Goal: Communication & Community: Share content

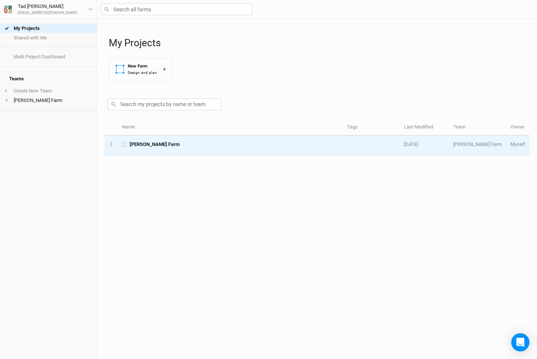
click at [143, 146] on span "[PERSON_NAME] Farm" at bounding box center [155, 144] width 50 height 7
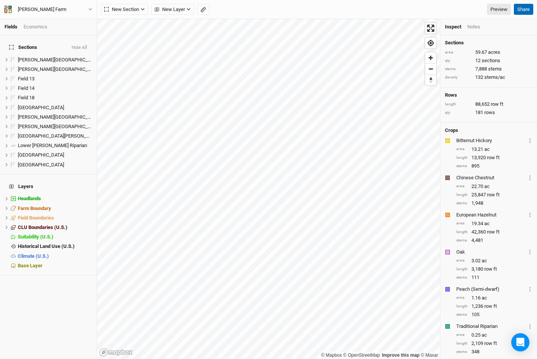
click at [527, 8] on button "Share" at bounding box center [523, 9] width 19 height 11
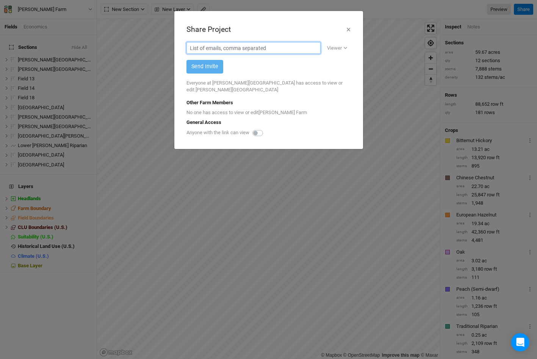
click at [218, 52] on input "text" at bounding box center [253, 48] width 134 height 12
type input "[EMAIL_ADDRESS][DOMAIN_NAME]"
click at [336, 52] on button "Viewer" at bounding box center [336, 47] width 27 height 11
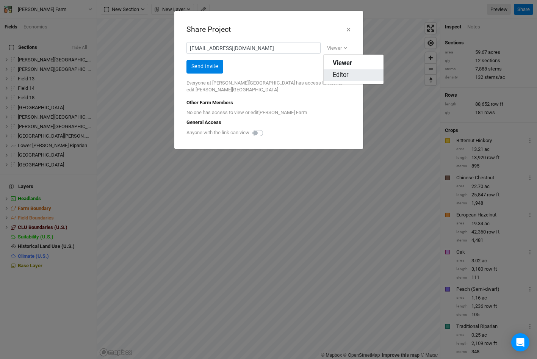
click at [341, 72] on span "Editor" at bounding box center [341, 75] width 16 height 9
click at [202, 69] on button "Send Invite" at bounding box center [204, 66] width 37 height 13
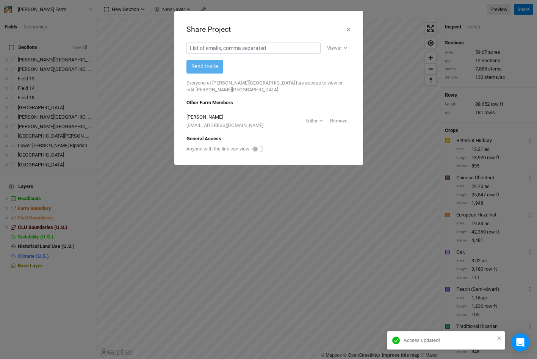
click at [365, 246] on div "Share Project × Viewer Viewer Editor Send Invite Everyone at [PERSON_NAME][GEOG…" at bounding box center [268, 179] width 537 height 359
